Goal: Information Seeking & Learning: Check status

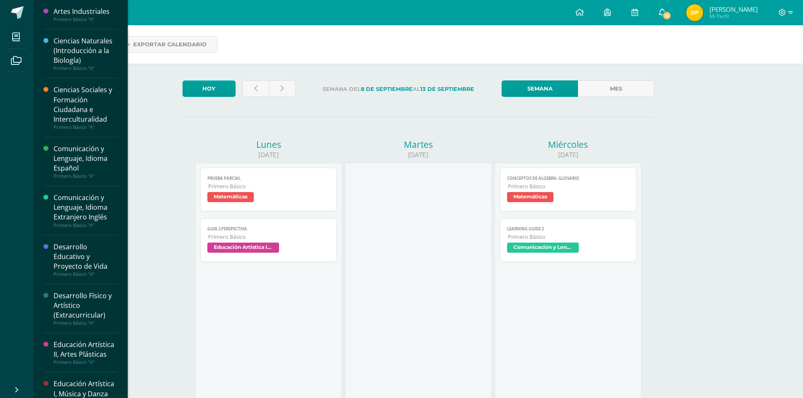
click at [672, 10] on link "10" at bounding box center [661, 12] width 27 height 25
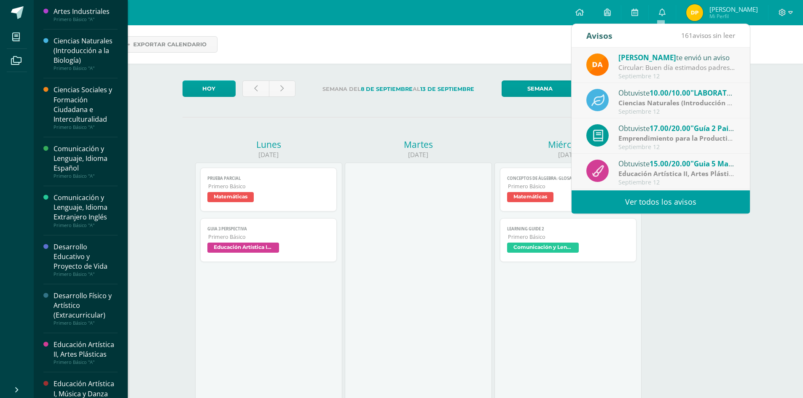
click at [674, 106] on strong "Ciencias Naturales (Introducción a la Biología)" at bounding box center [693, 102] width 150 height 9
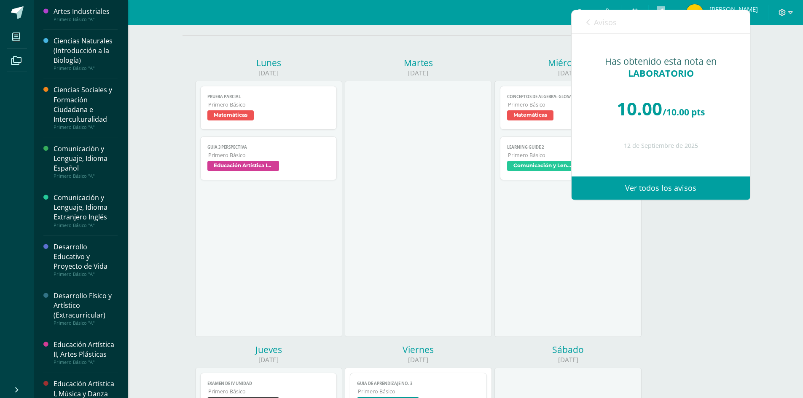
scroll to position [42, 0]
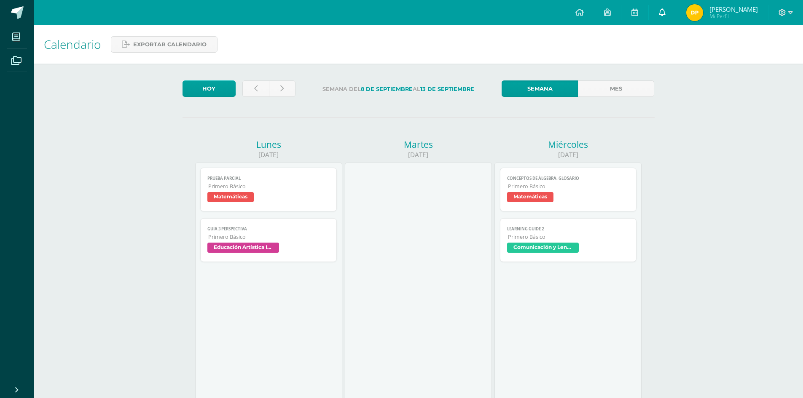
click at [654, 8] on link at bounding box center [661, 12] width 27 height 25
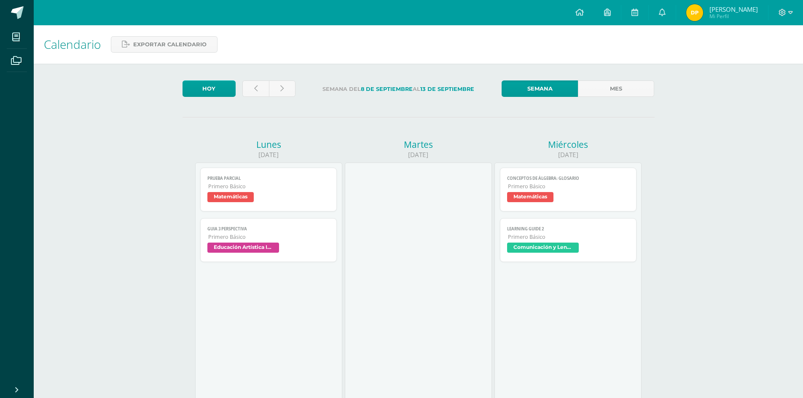
click at [691, 6] on img at bounding box center [694, 12] width 17 height 17
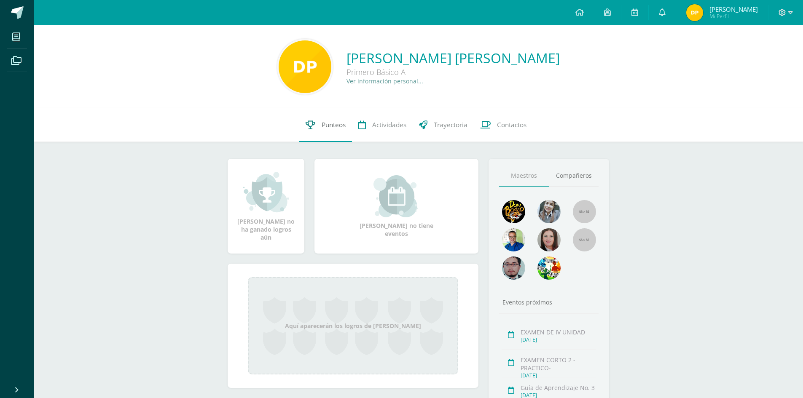
click at [299, 120] on link "Punteos" at bounding box center [325, 125] width 53 height 34
